Goal: Task Accomplishment & Management: Manage account settings

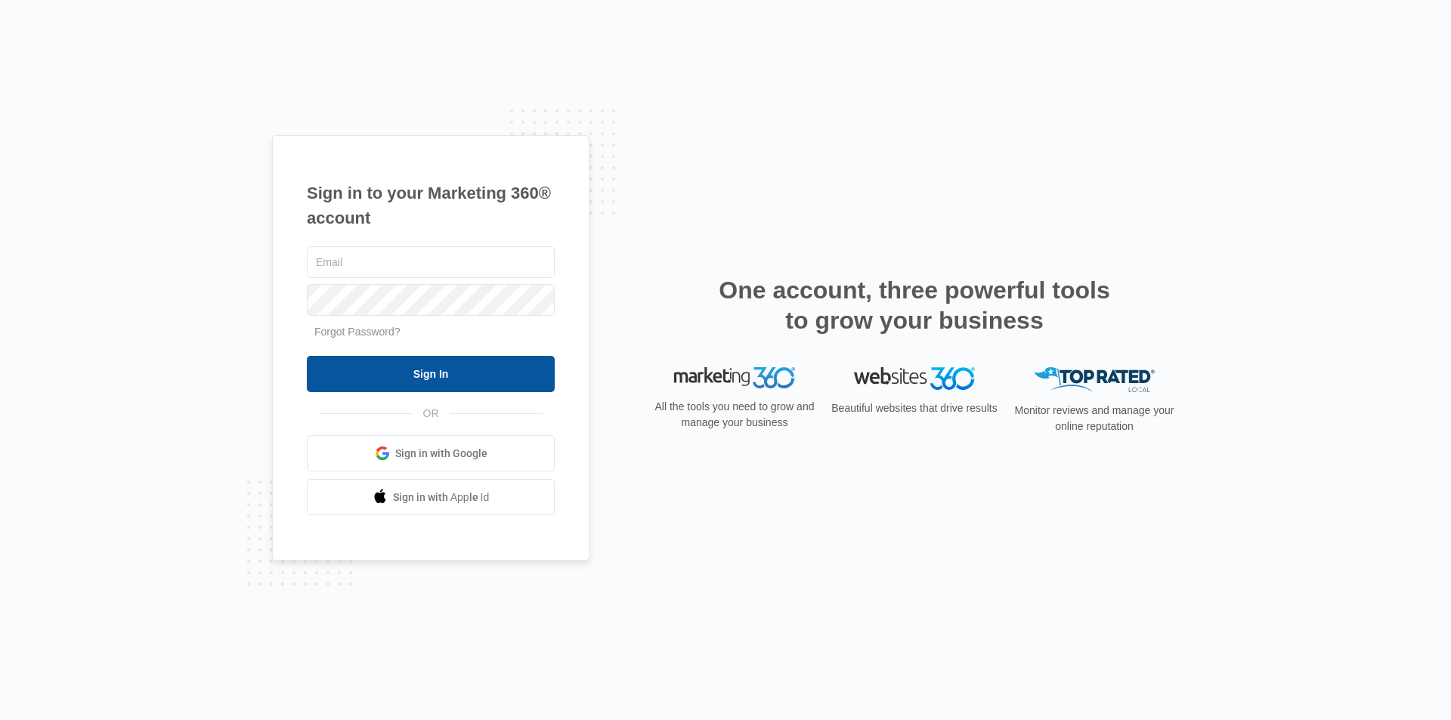
type input "[EMAIL_ADDRESS][DOMAIN_NAME]"
click at [409, 374] on input "Sign In" at bounding box center [431, 374] width 248 height 36
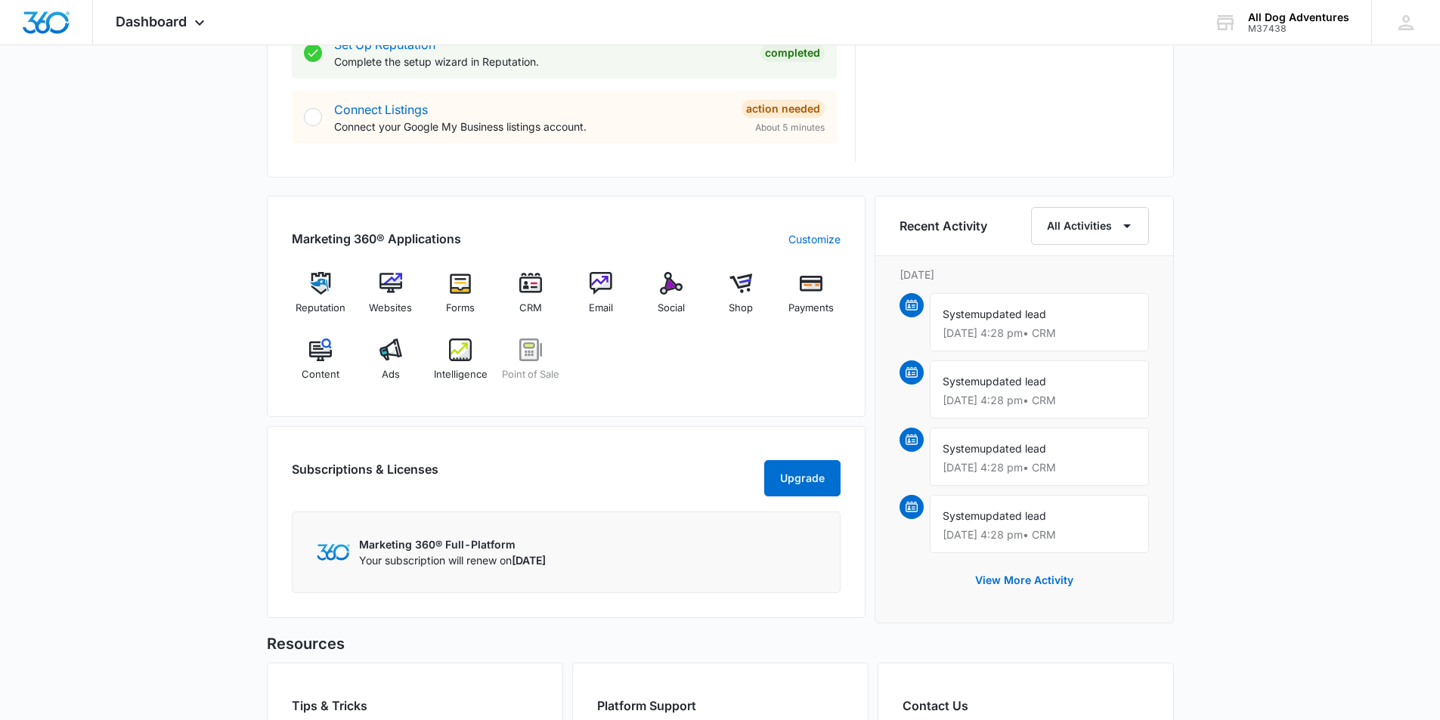
scroll to position [756, 0]
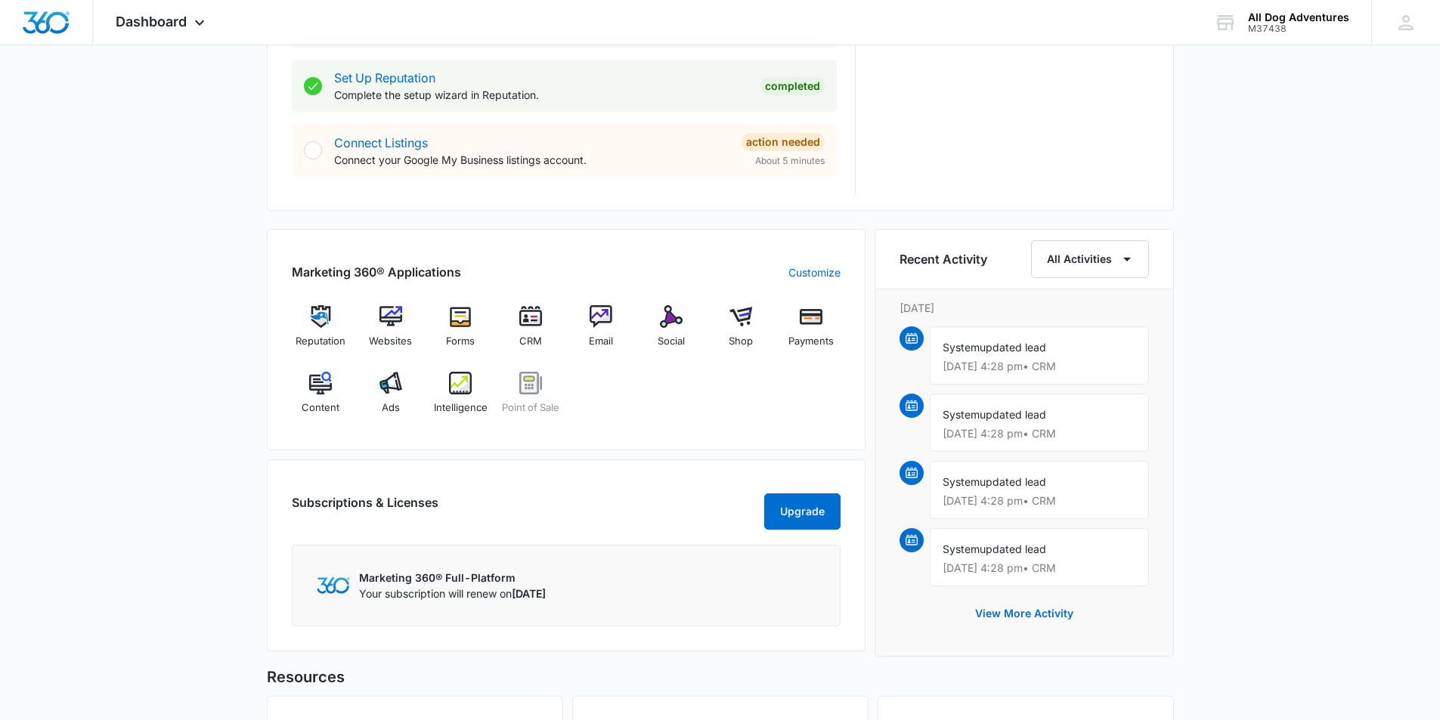
click at [1004, 563] on p "Aug 13 at 4:28 pm • CRM" at bounding box center [1038, 568] width 193 height 11
click at [917, 546] on img at bounding box center [911, 540] width 12 height 12
click at [916, 543] on img at bounding box center [911, 540] width 12 height 12
click at [1032, 540] on div "System updated lead Aug 13 at 4:28 pm • CRM" at bounding box center [1039, 557] width 219 height 58
click at [1022, 553] on span "updated lead" at bounding box center [1012, 549] width 67 height 13
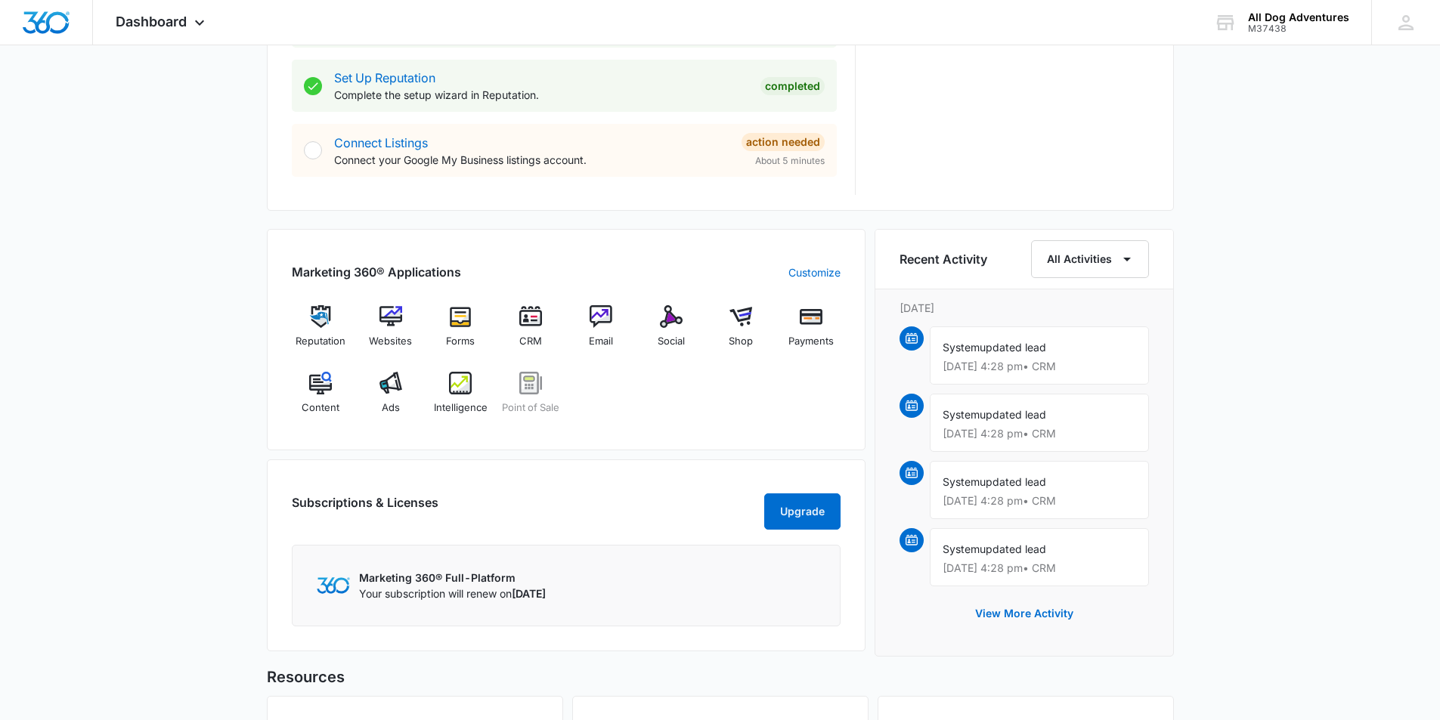
drag, startPoint x: 1033, startPoint y: 563, endPoint x: 989, endPoint y: 552, distance: 45.8
click at [1007, 556] on div "System updated lead Aug 13 at 4:28 pm • CRM" at bounding box center [1039, 557] width 219 height 58
click at [983, 552] on span "updated lead" at bounding box center [1012, 549] width 67 height 13
click at [1289, 320] on div "Today is Wednesday, August 13th Good afternoon, Geoff! Contacts You have 3,567 …" at bounding box center [720, 126] width 1440 height 1637
click at [1292, 21] on div "All Dog Adventures" at bounding box center [1298, 17] width 101 height 12
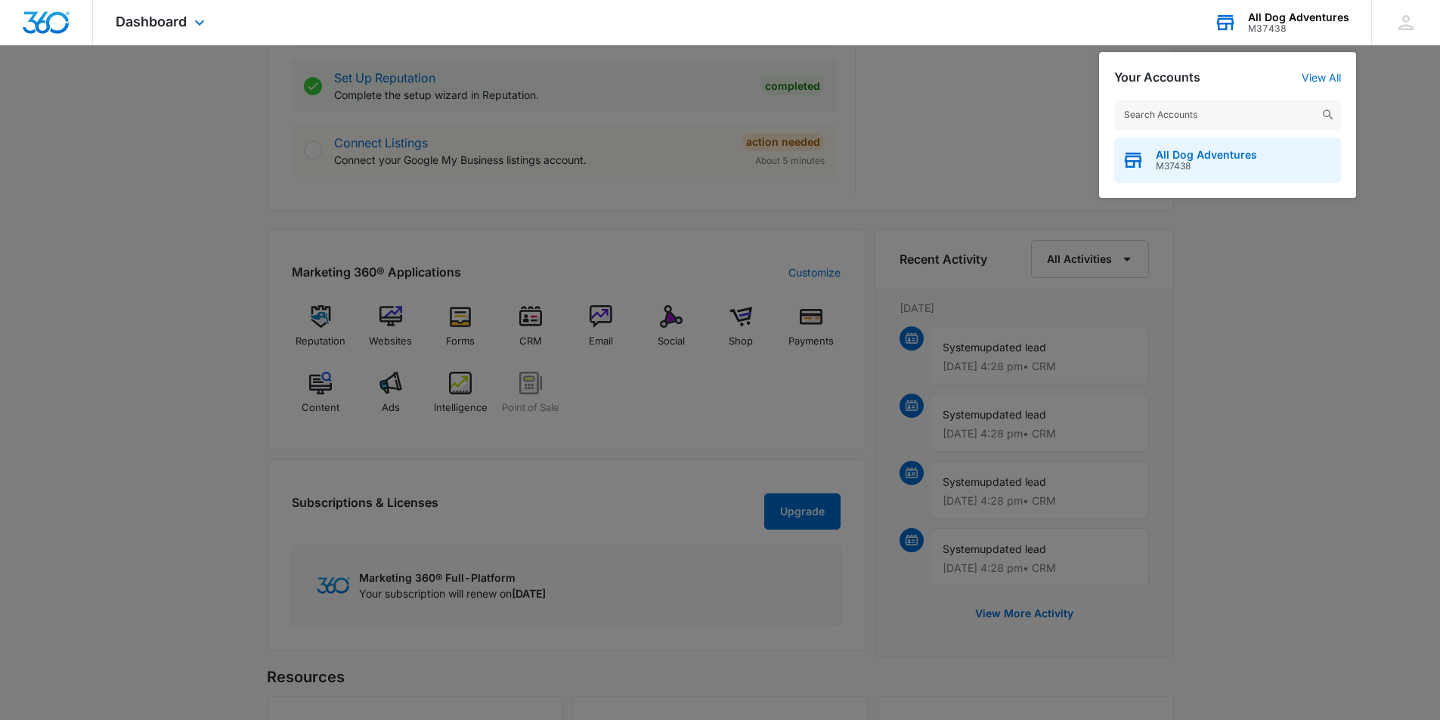
click at [1205, 167] on span "M37438" at bounding box center [1206, 166] width 101 height 11
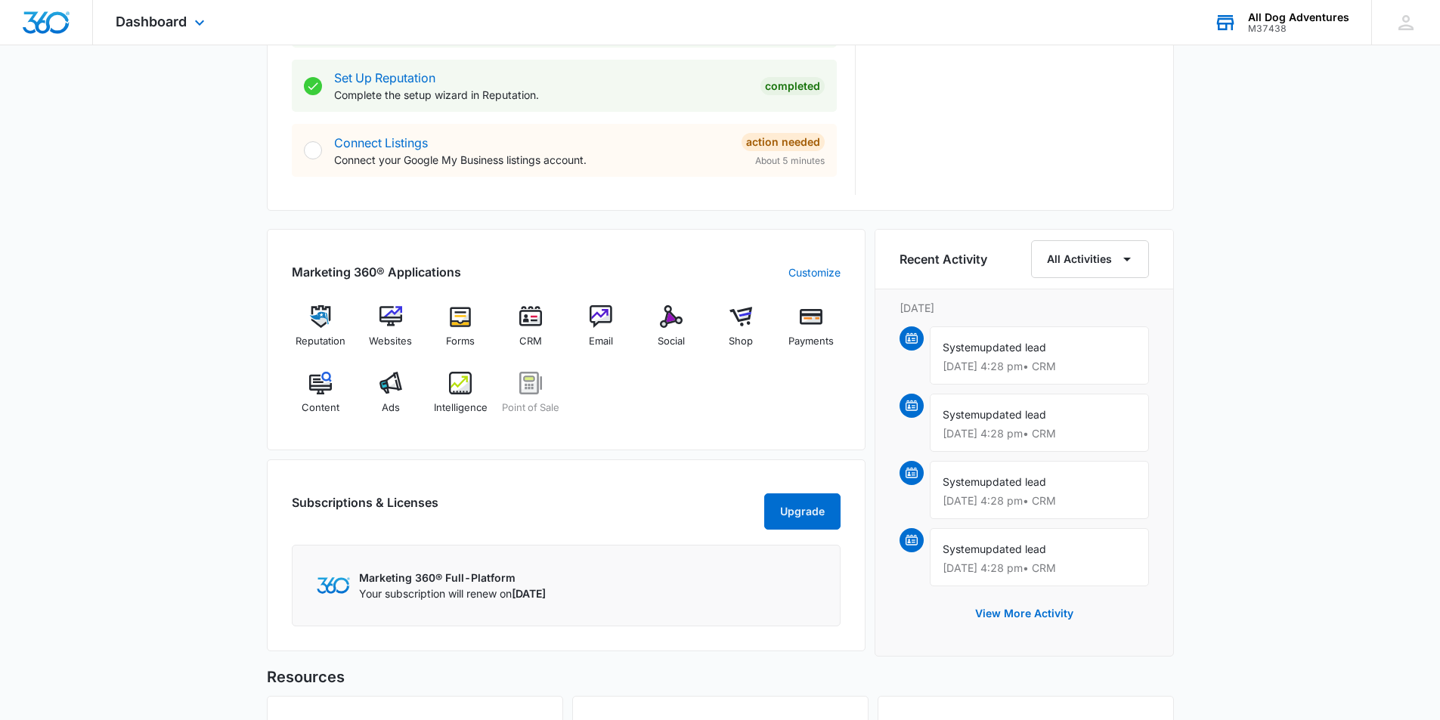
click at [1278, 18] on div "All Dog Adventures" at bounding box center [1298, 17] width 101 height 12
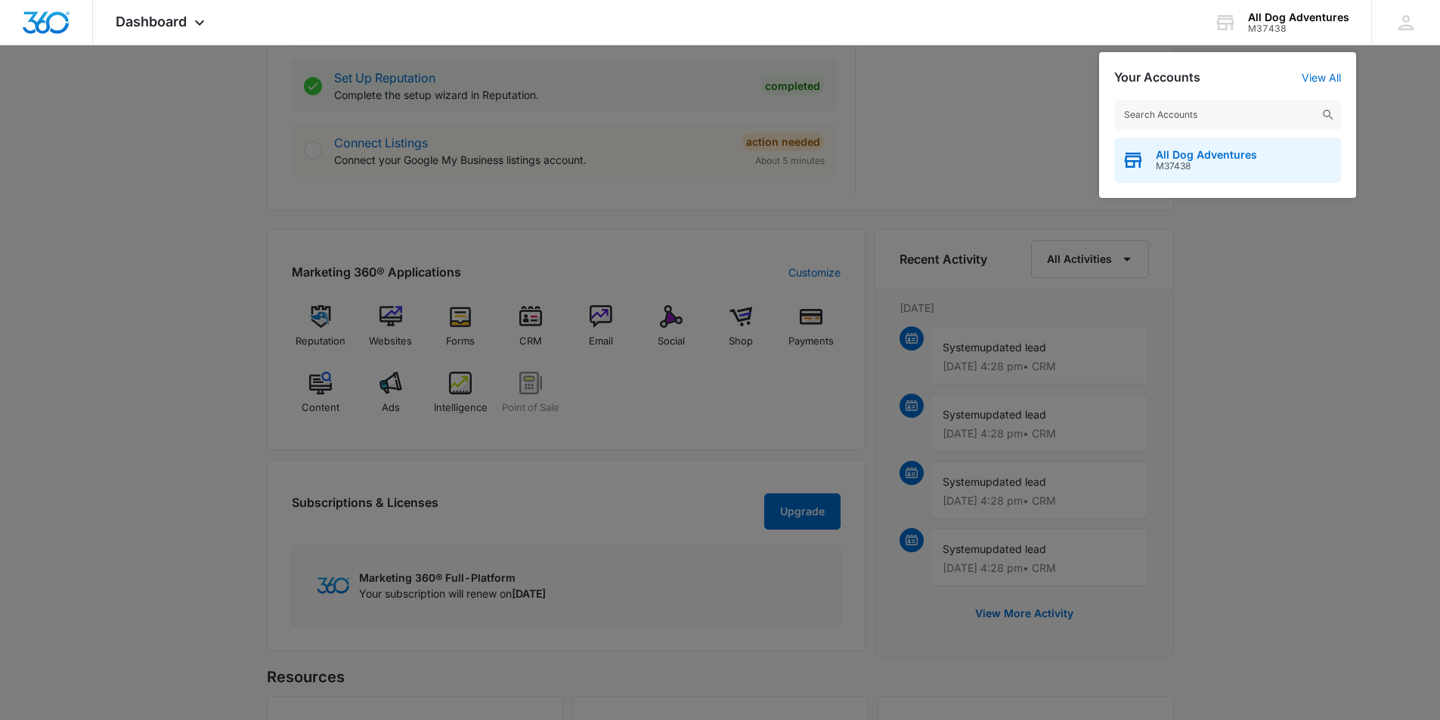
click at [1176, 153] on span "All Dog Adventures" at bounding box center [1206, 155] width 101 height 12
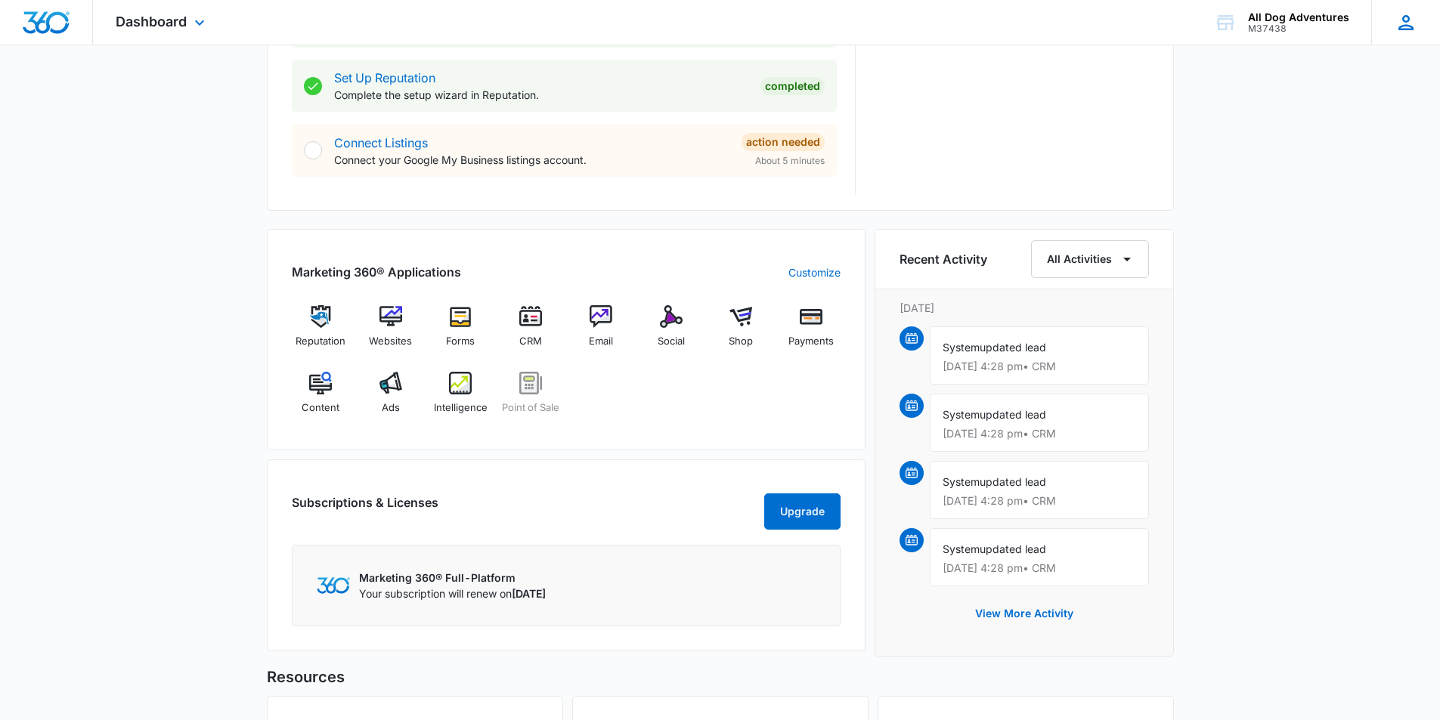
click at [1403, 26] on icon at bounding box center [1405, 22] width 15 height 15
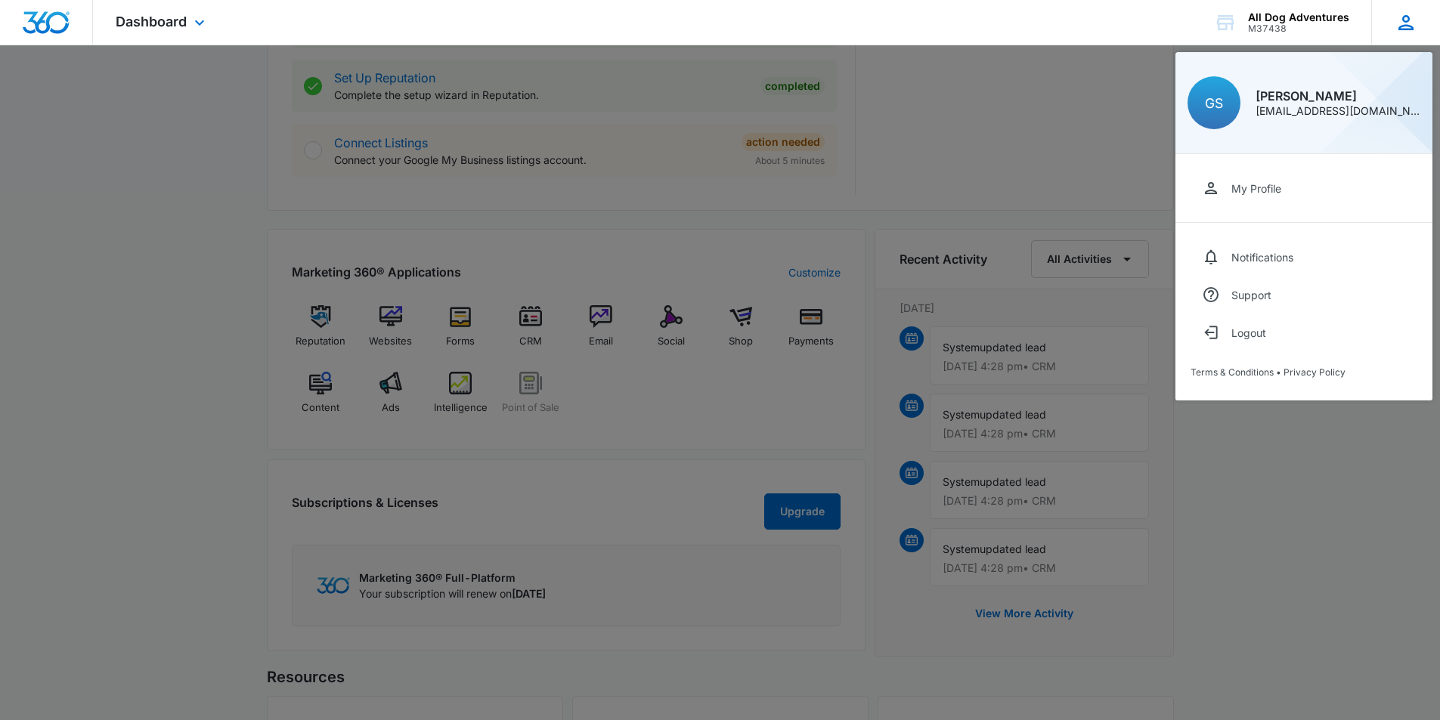
click at [1409, 17] on icon at bounding box center [1405, 22] width 15 height 15
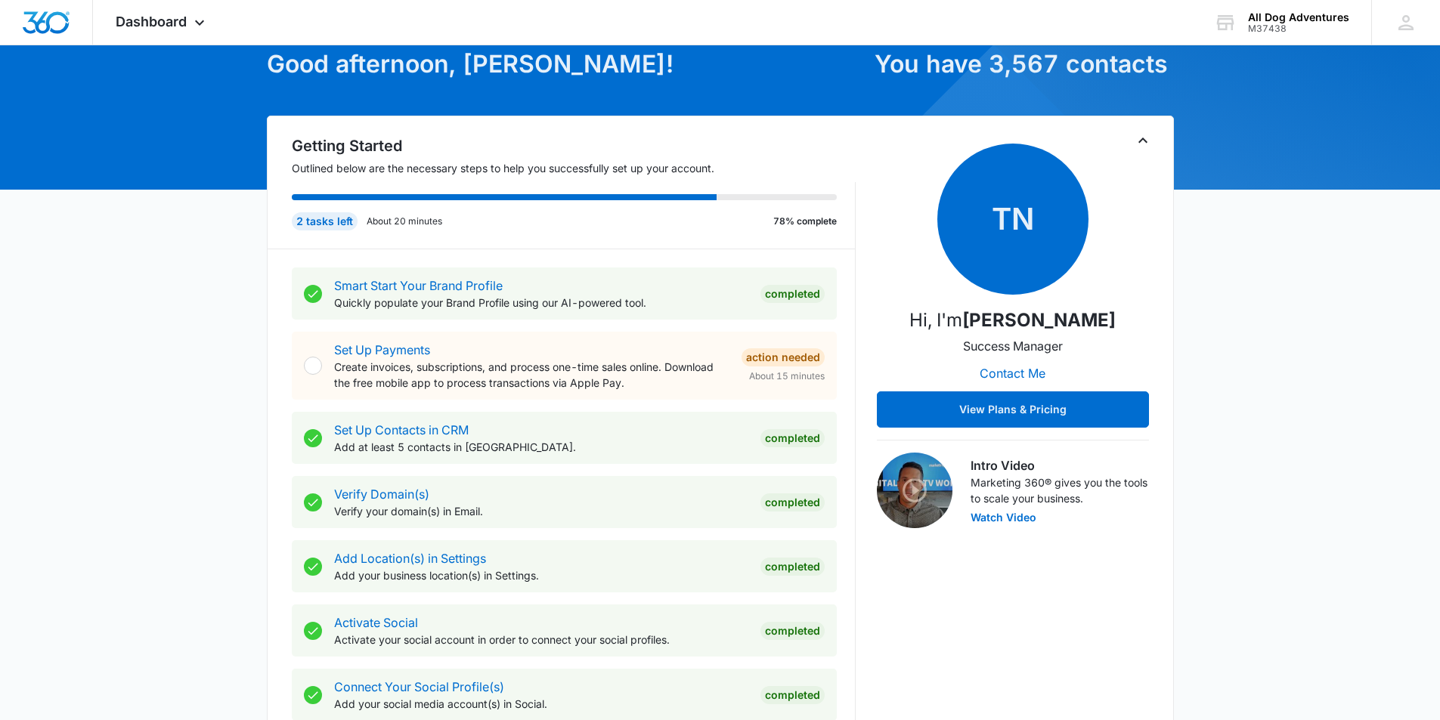
scroll to position [79, 0]
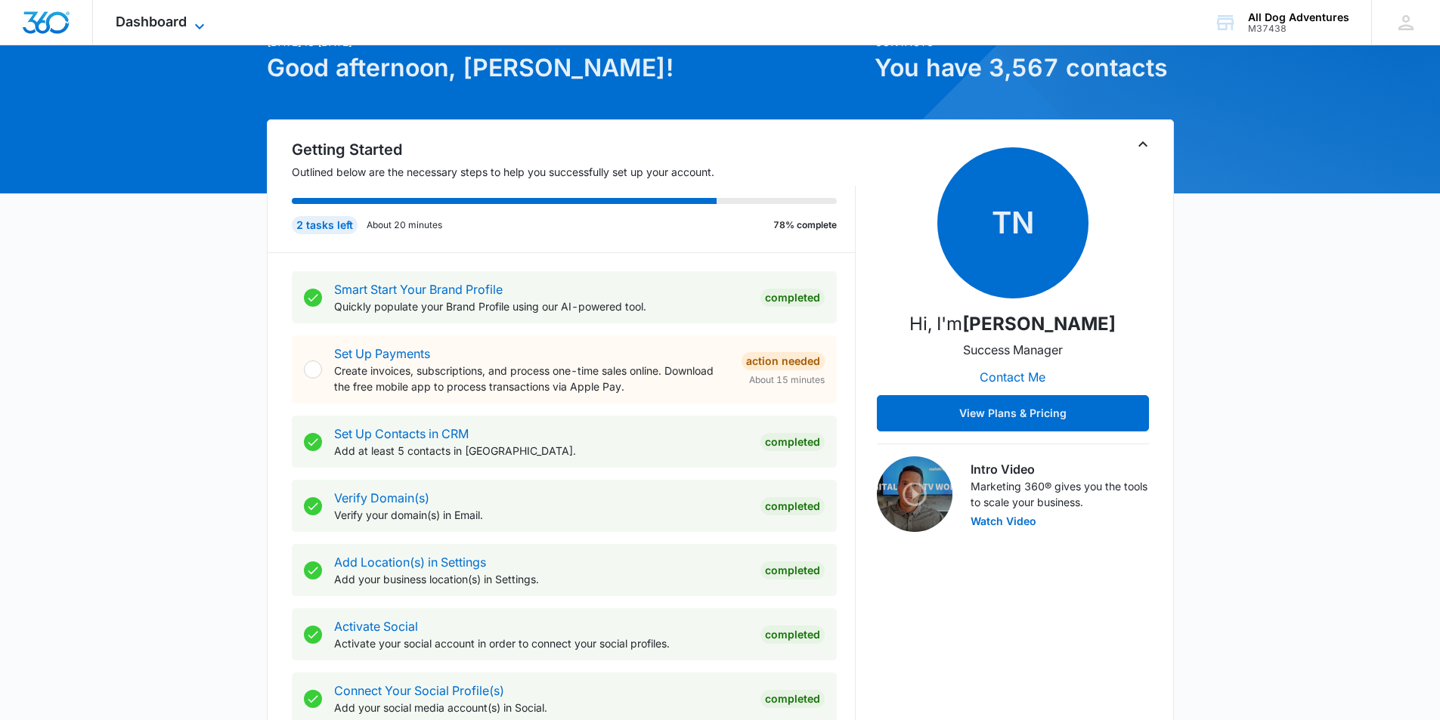
click at [192, 23] on icon at bounding box center [199, 26] width 18 height 18
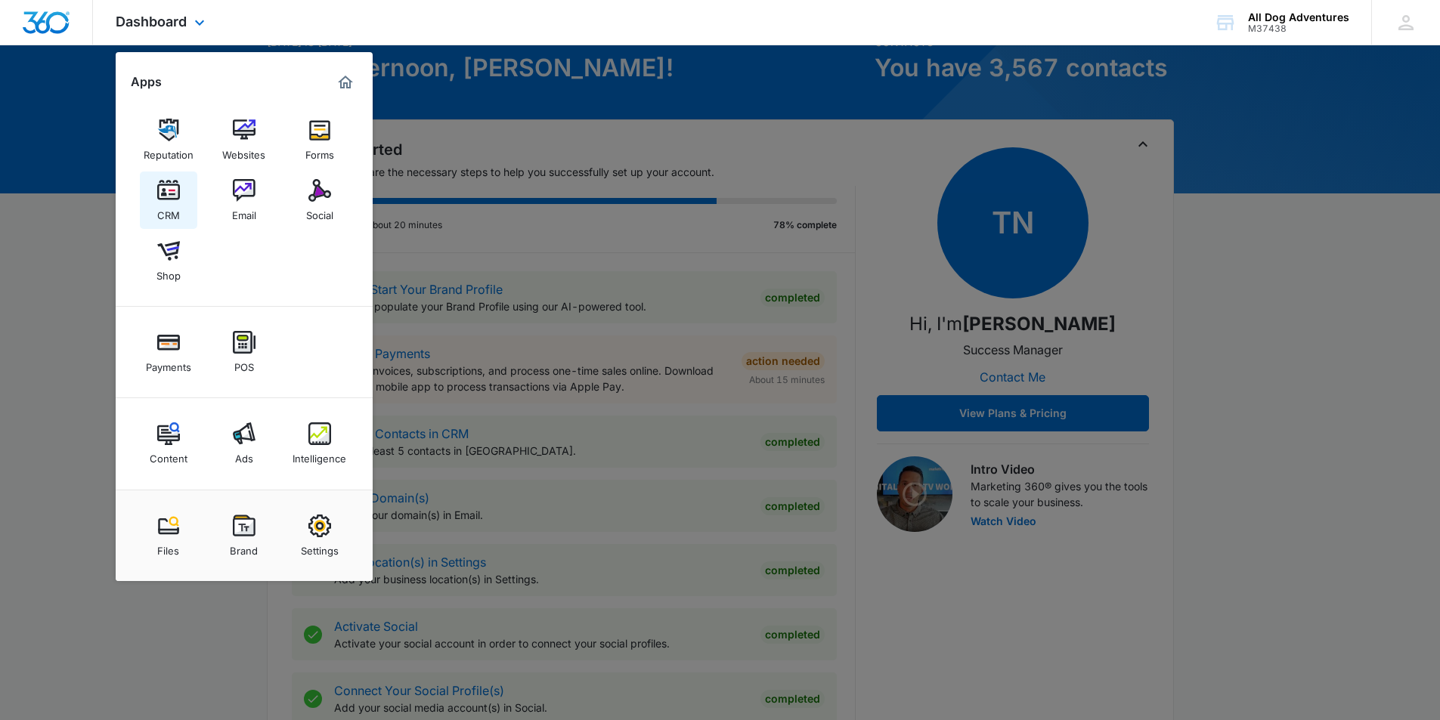
click at [174, 187] on img at bounding box center [168, 190] width 23 height 23
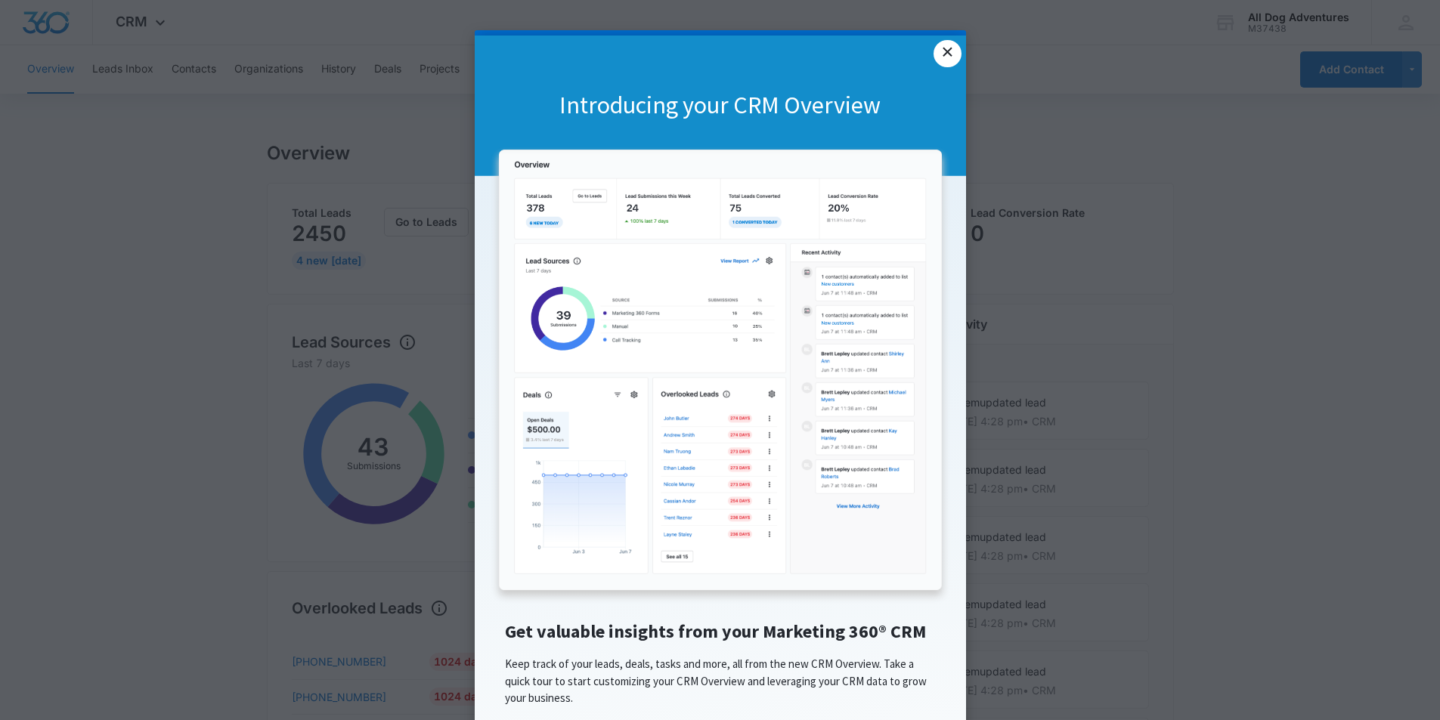
click at [942, 52] on link "×" at bounding box center [946, 53] width 27 height 27
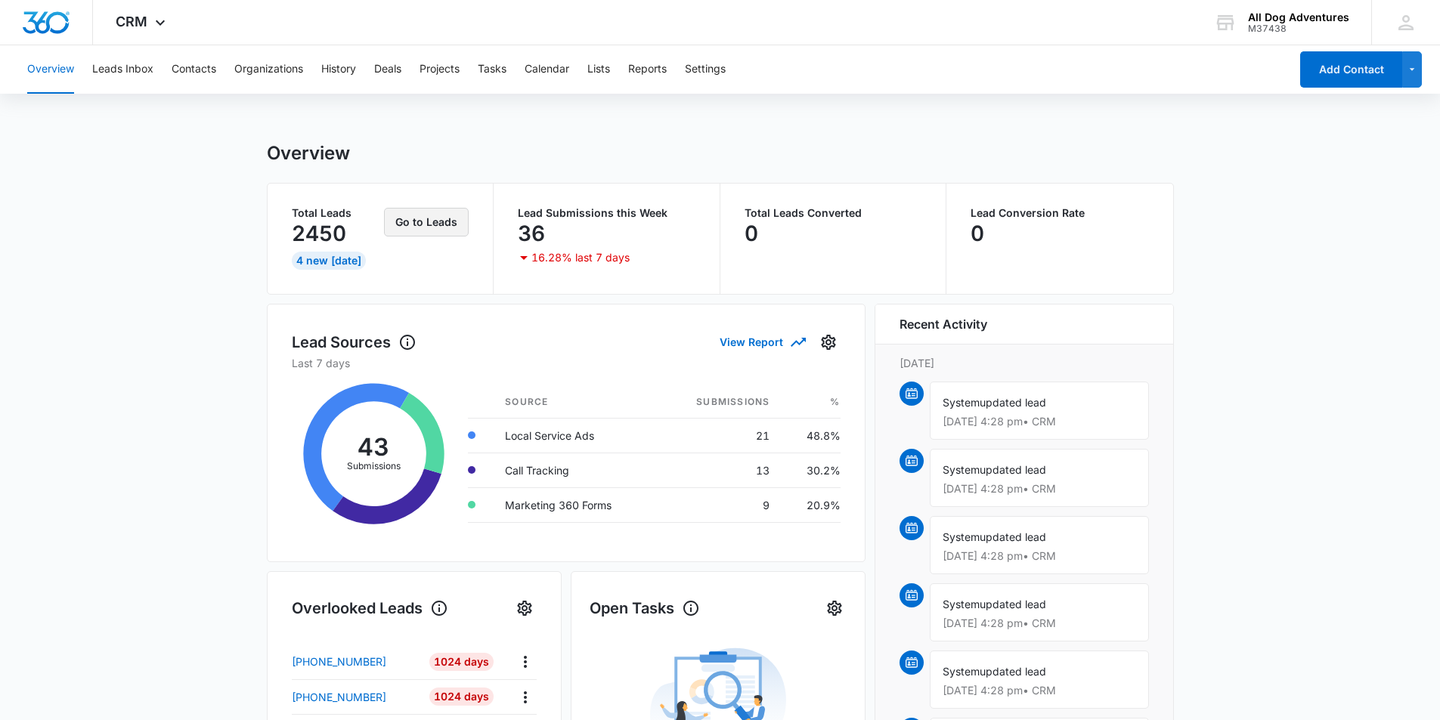
click at [405, 212] on button "Go to Leads" at bounding box center [426, 222] width 85 height 29
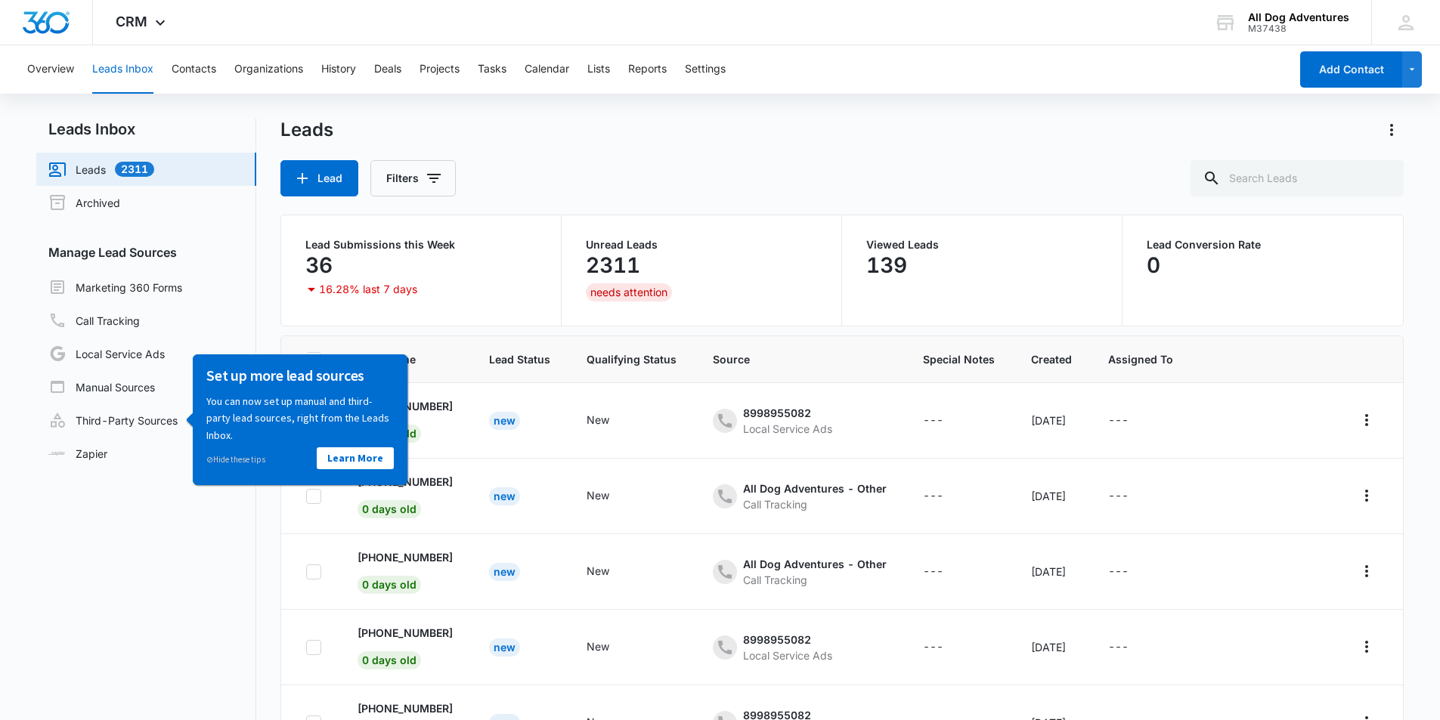
scroll to position [5, 0]
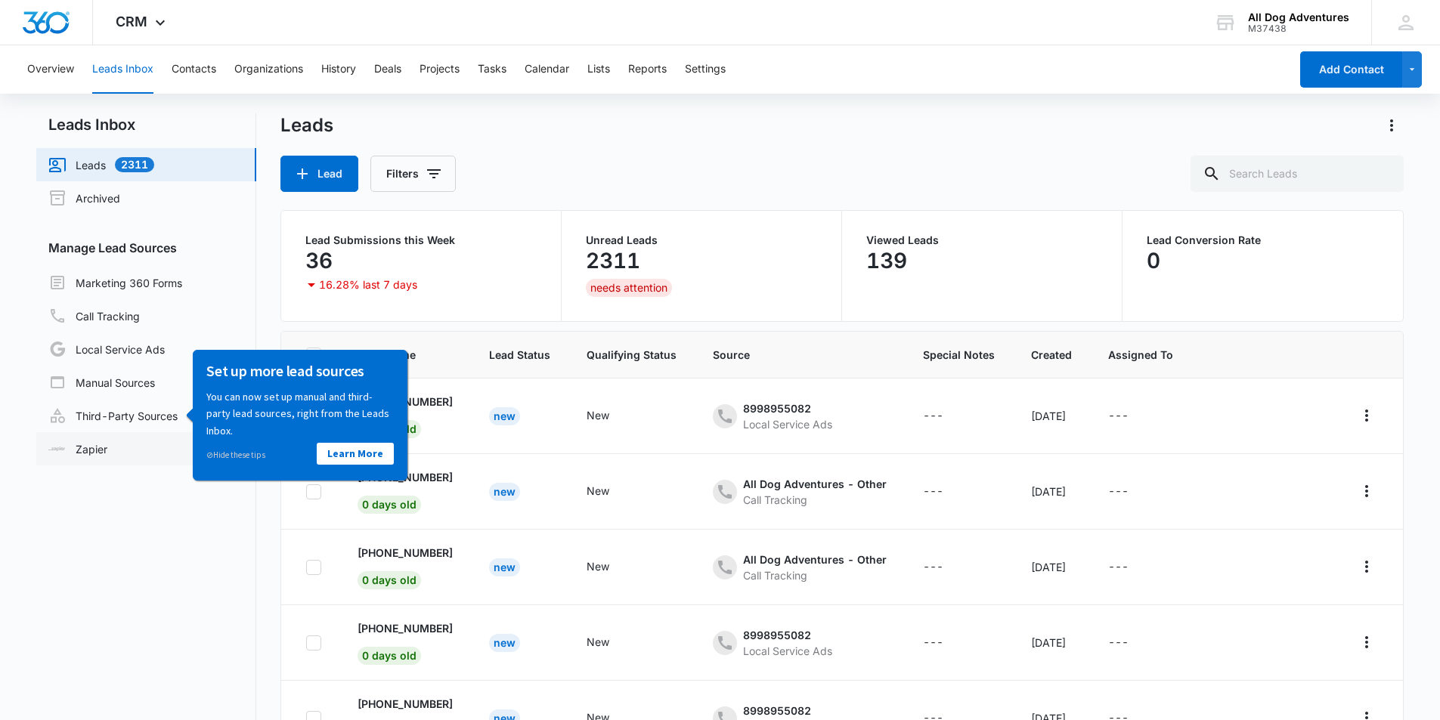
click at [107, 457] on link "Zapier" at bounding box center [77, 449] width 59 height 16
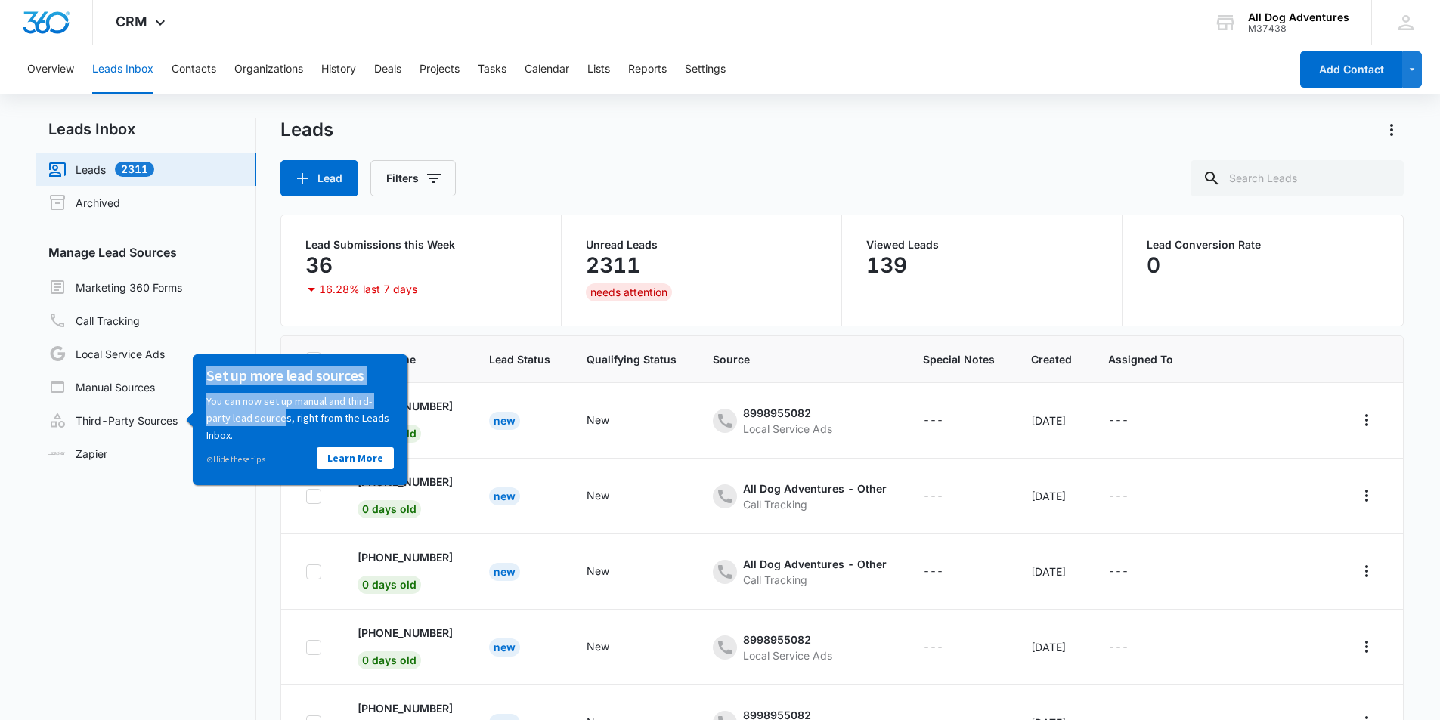
drag, startPoint x: 282, startPoint y: 418, endPoint x: 200, endPoint y: 523, distance: 133.5
click html "Set up more lead sources You can now set up manual and third-party lead sources…"
click at [268, 452] on div "⊘ Hide these tips" at bounding box center [253, 458] width 94 height 17
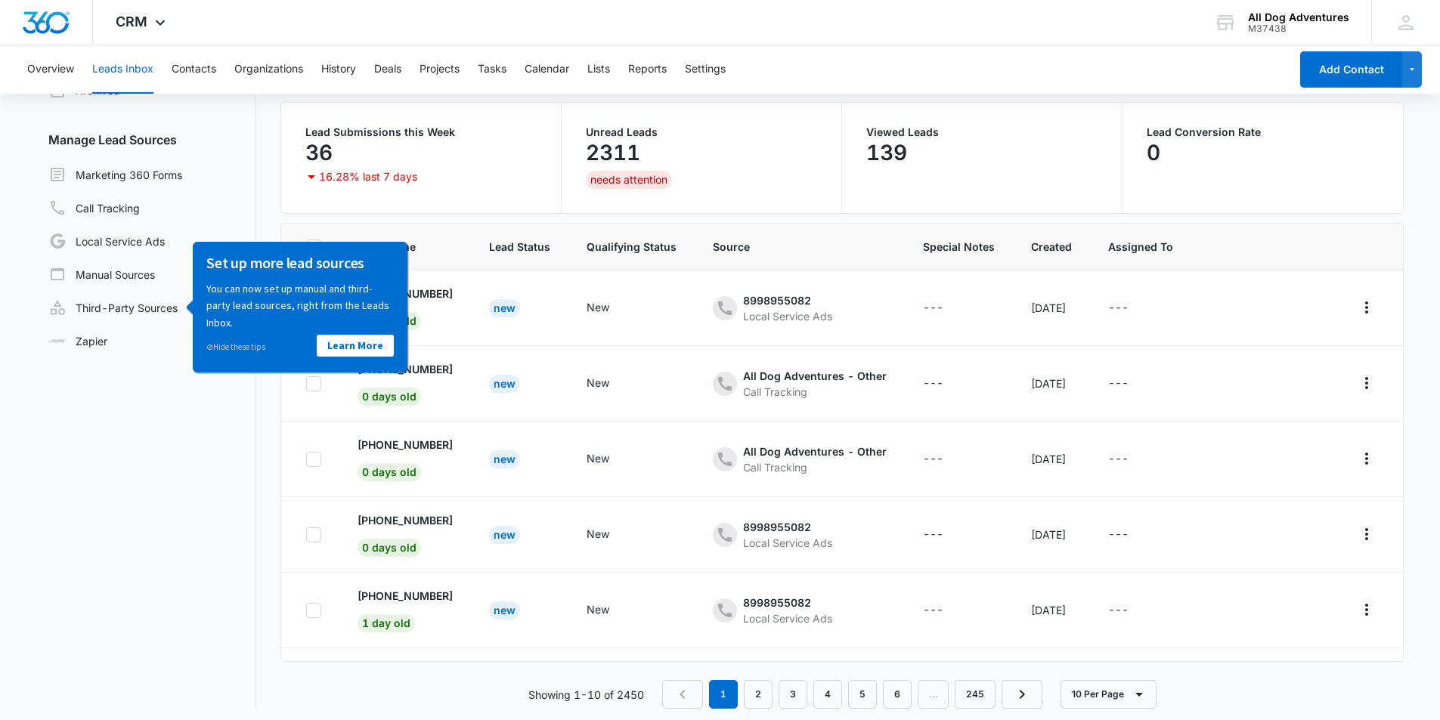
scroll to position [119, 0]
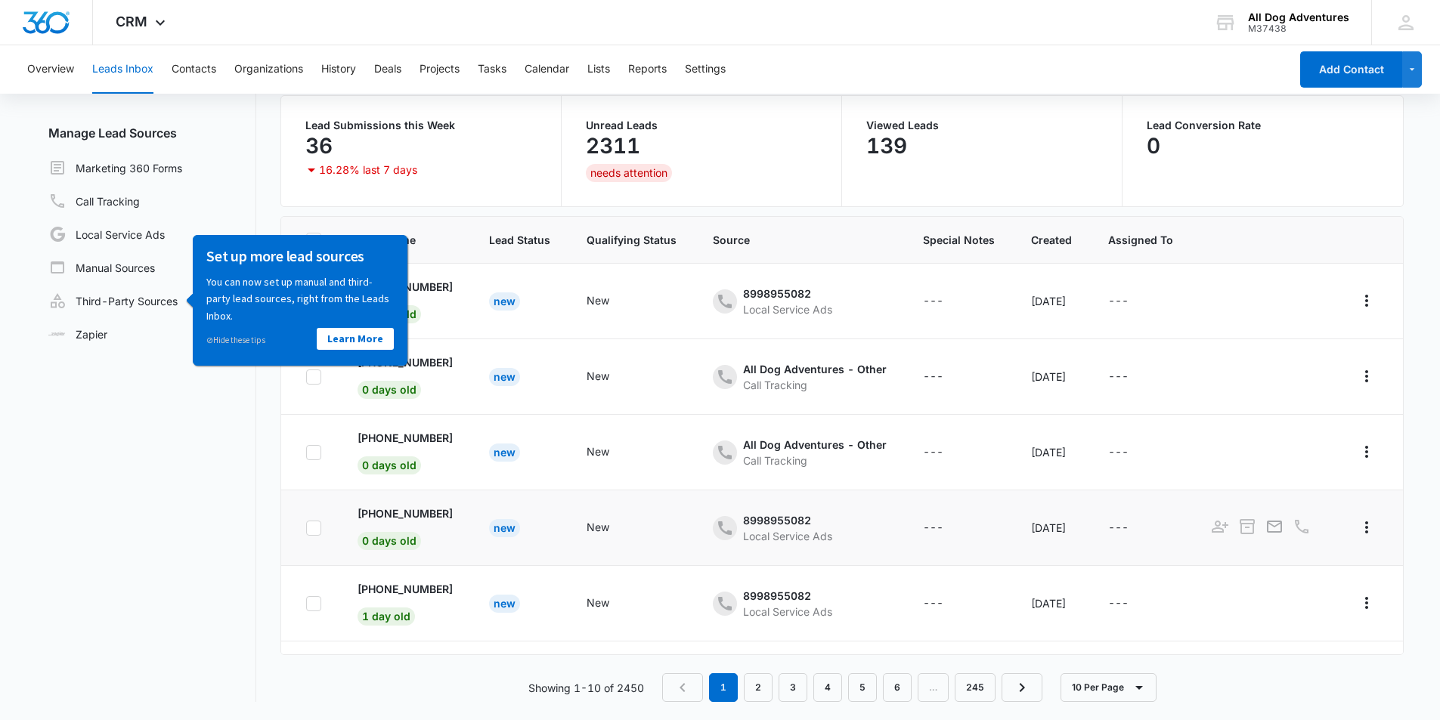
click at [493, 525] on div "New" at bounding box center [504, 528] width 31 height 18
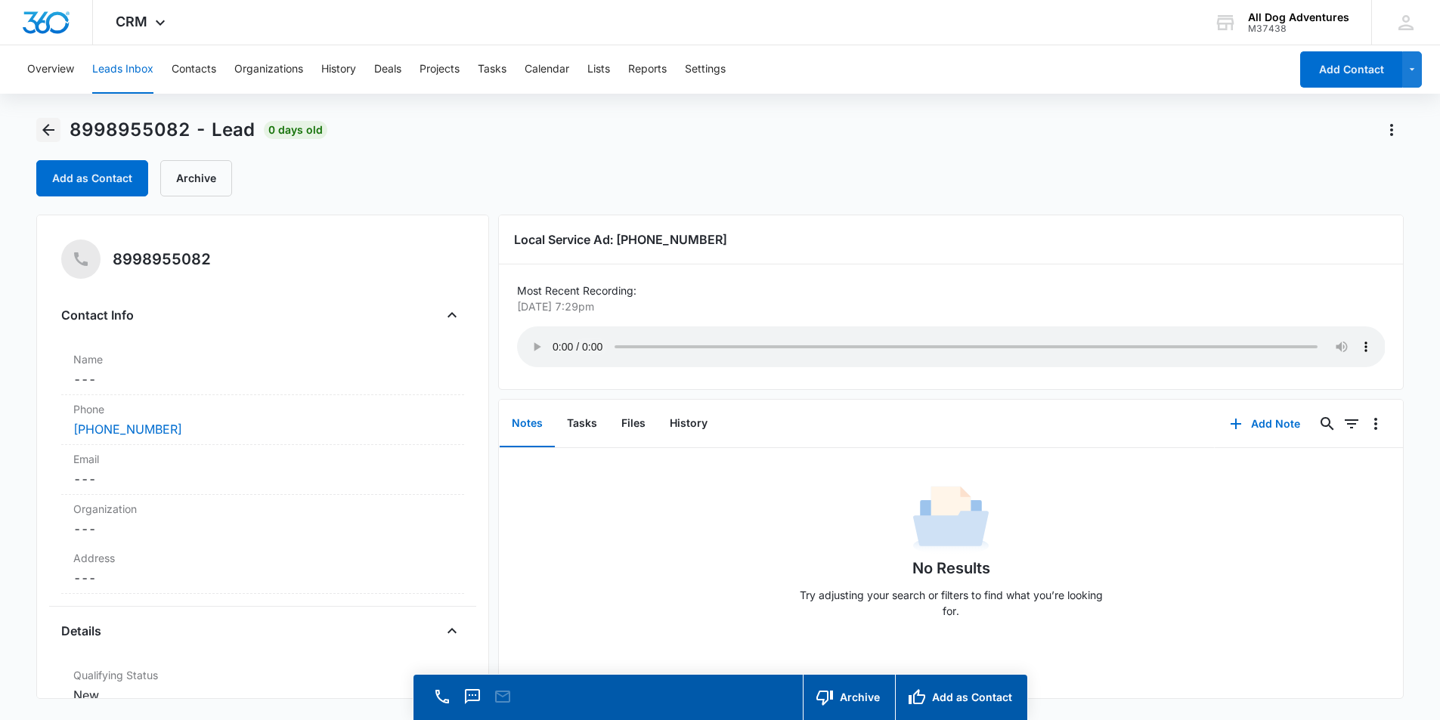
click at [54, 125] on icon "Back" at bounding box center [48, 130] width 18 height 18
